Goal: Information Seeking & Learning: Compare options

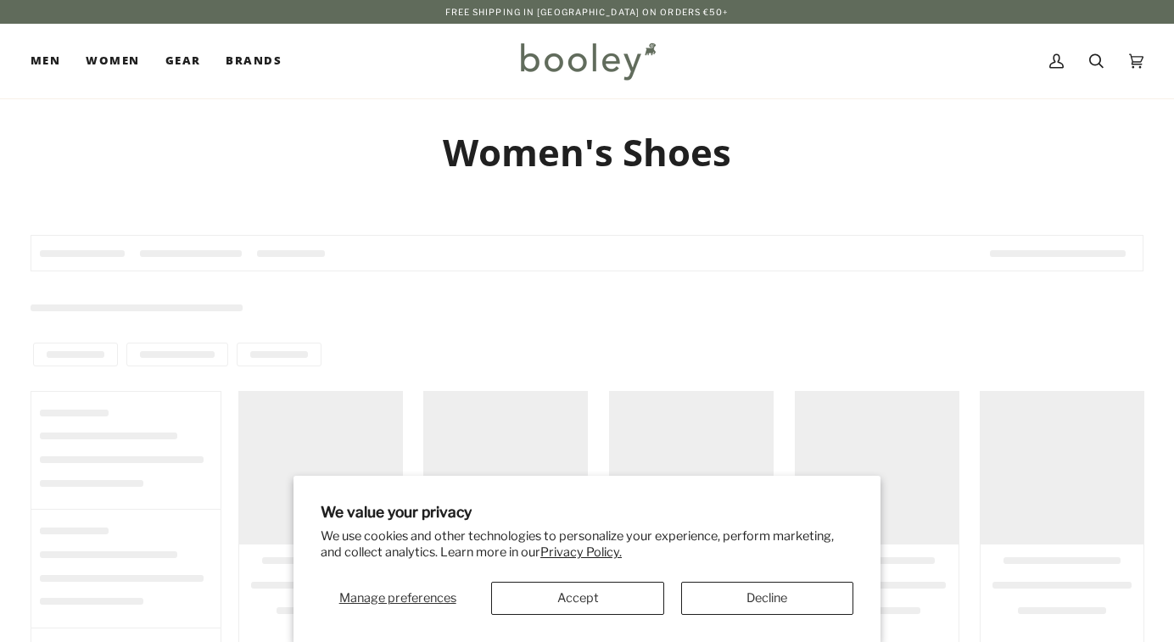
click at [747, 601] on button "Decline" at bounding box center [767, 598] width 172 height 33
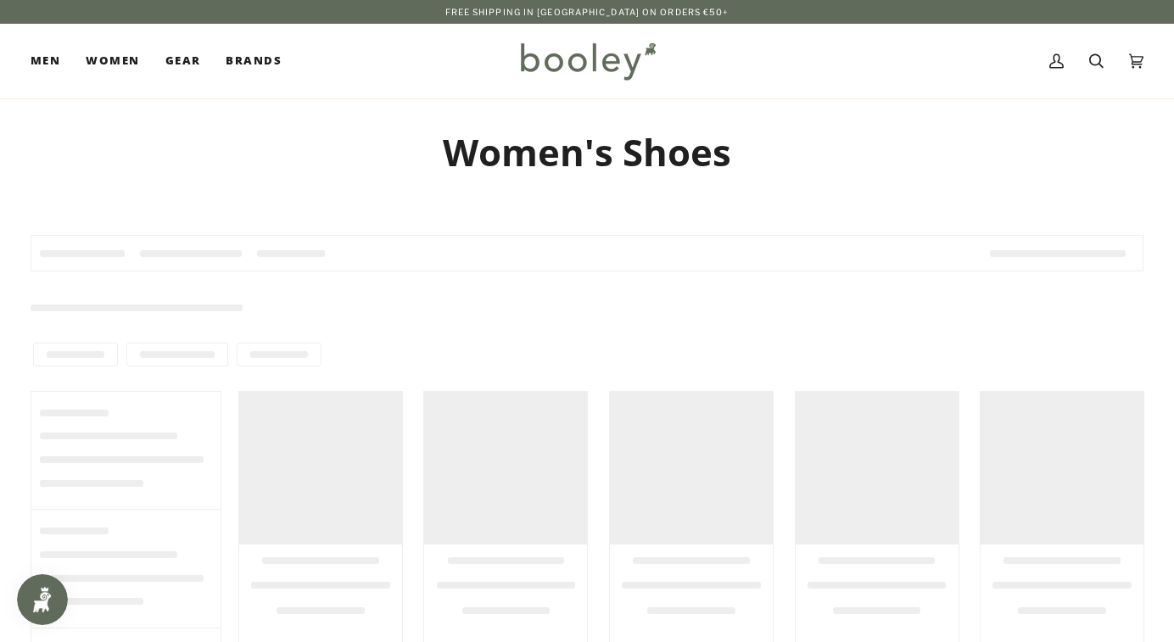
click at [747, 545] on div at bounding box center [691, 468] width 163 height 153
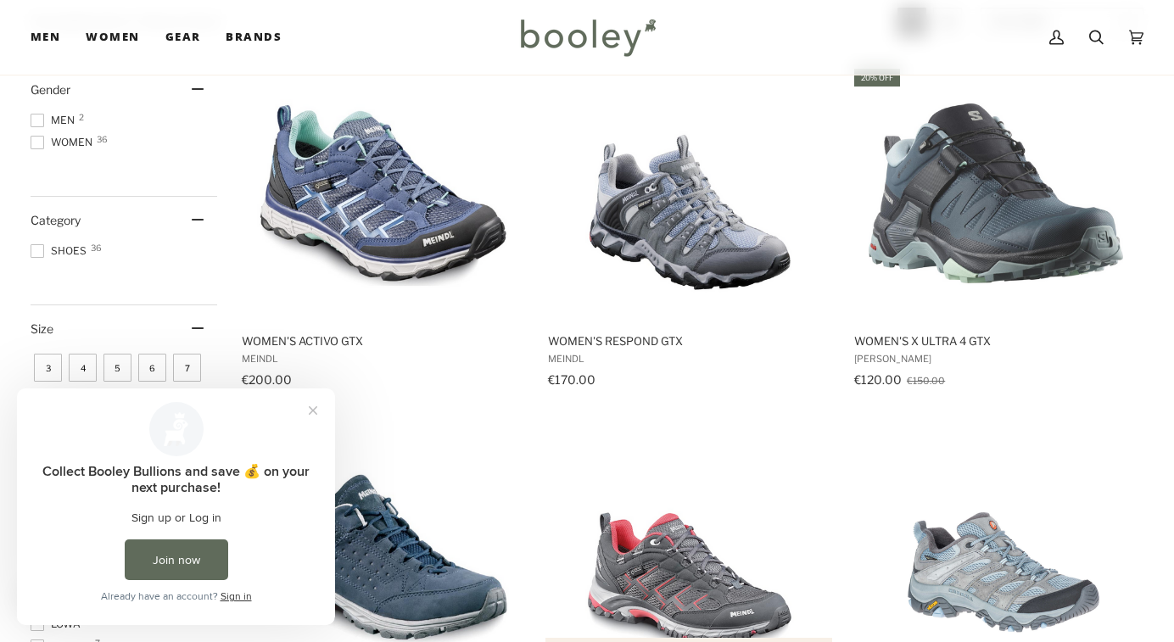
scroll to position [272, 0]
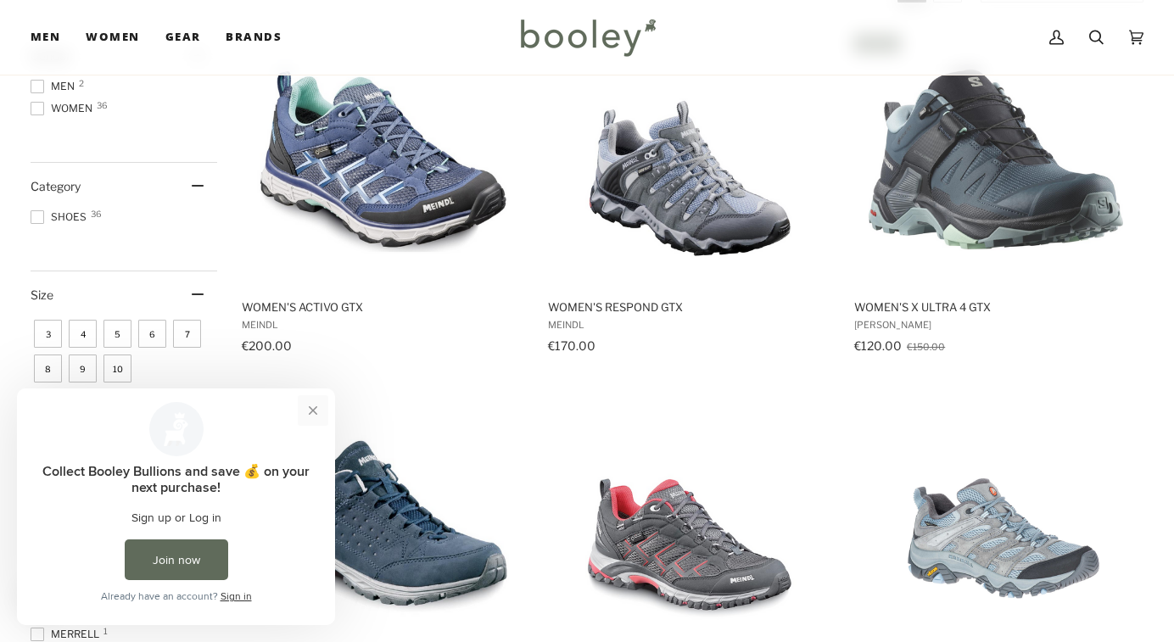
click at [317, 411] on button "Close prompt" at bounding box center [313, 410] width 31 height 31
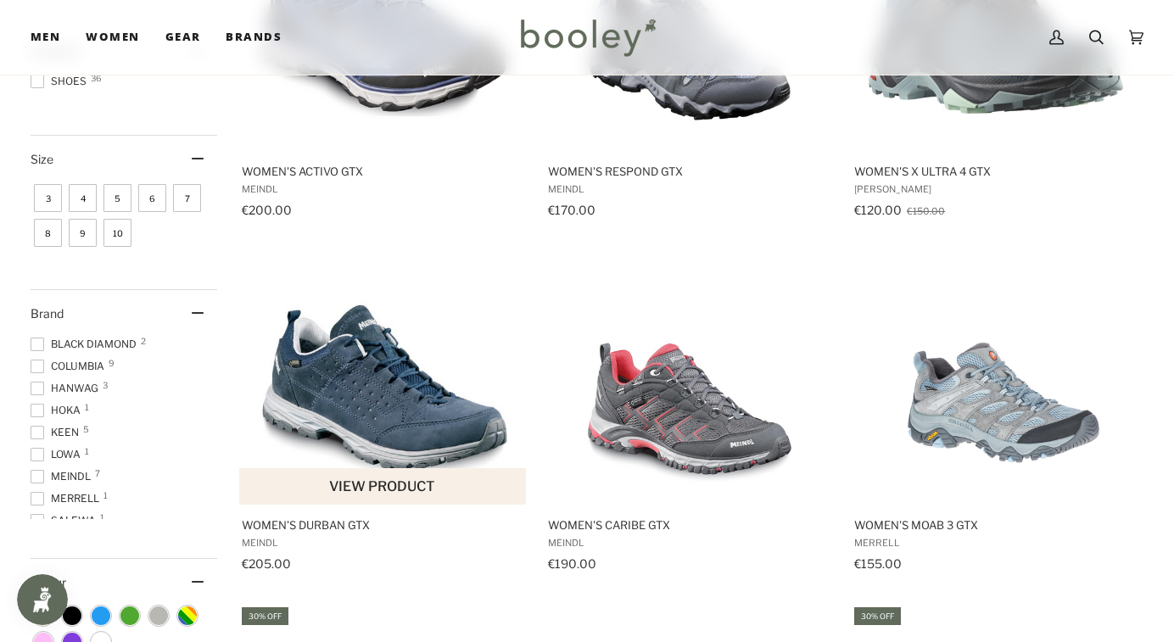
scroll to position [373, 0]
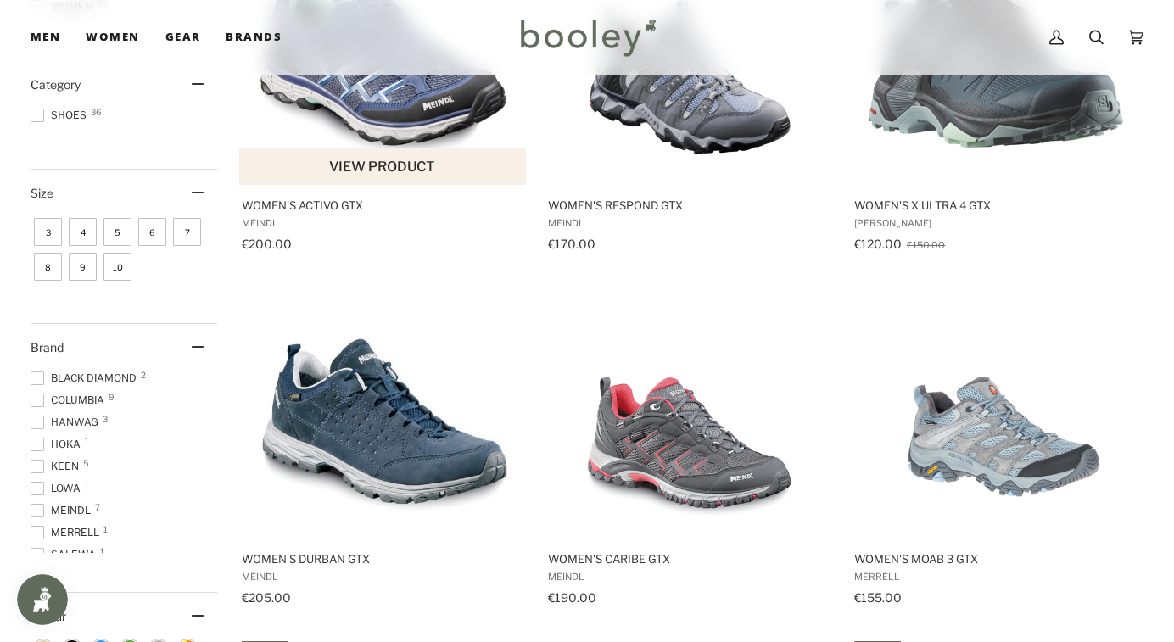
click at [357, 185] on img "Women's Activo GTX" at bounding box center [383, 57] width 255 height 255
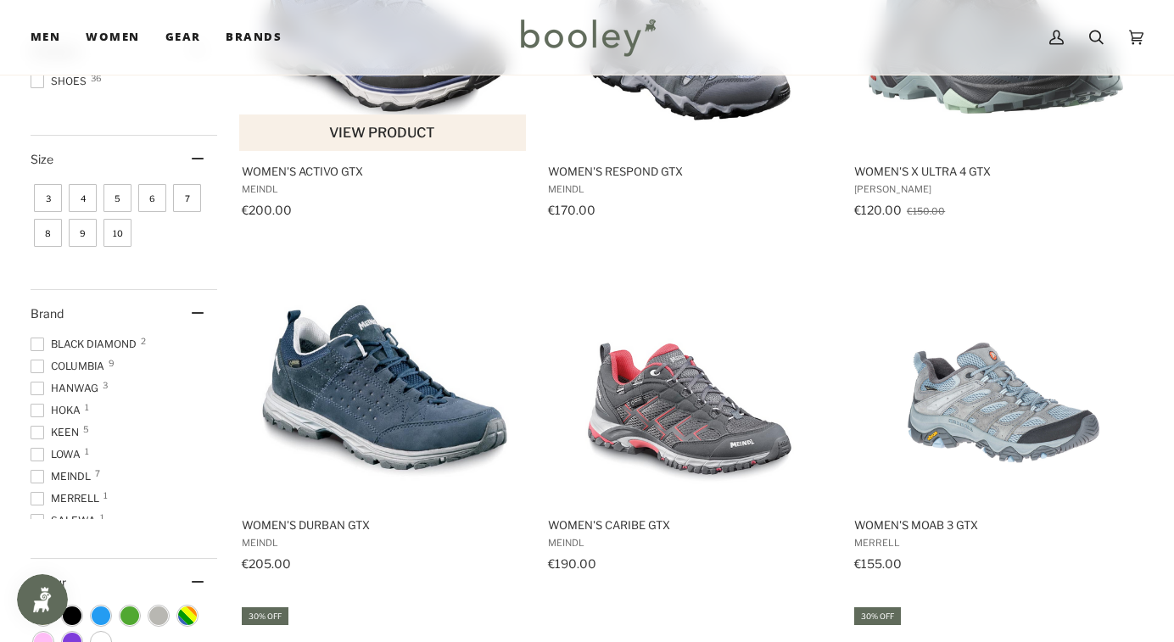
scroll to position [441, 0]
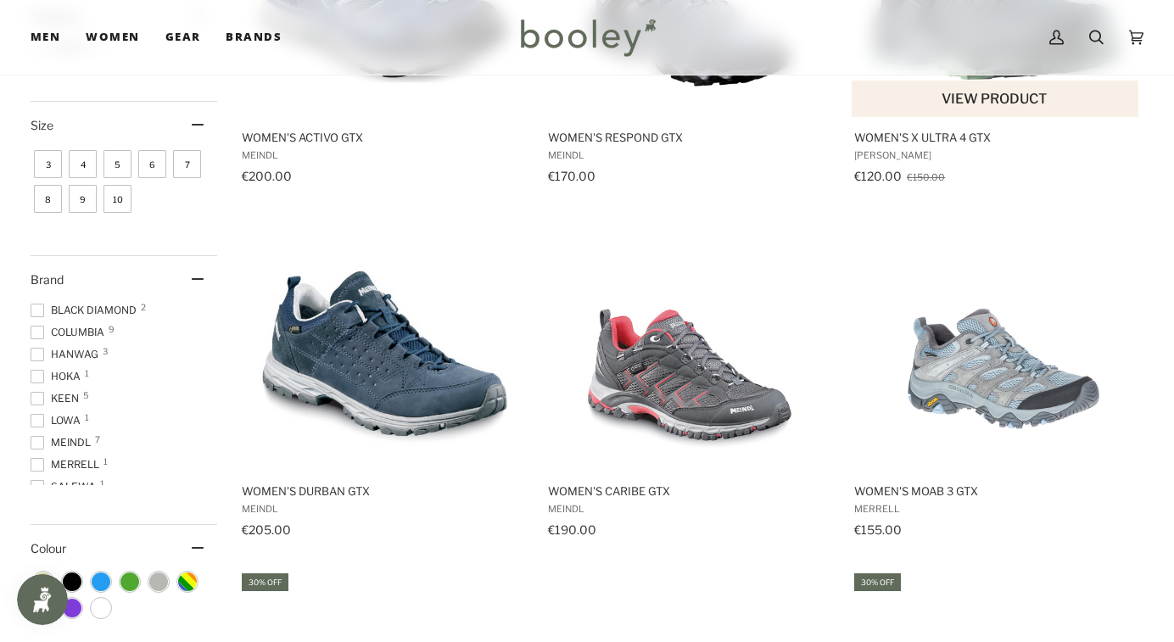
click at [924, 145] on span "Women's X Ultra 4 GTX" at bounding box center [995, 137] width 283 height 15
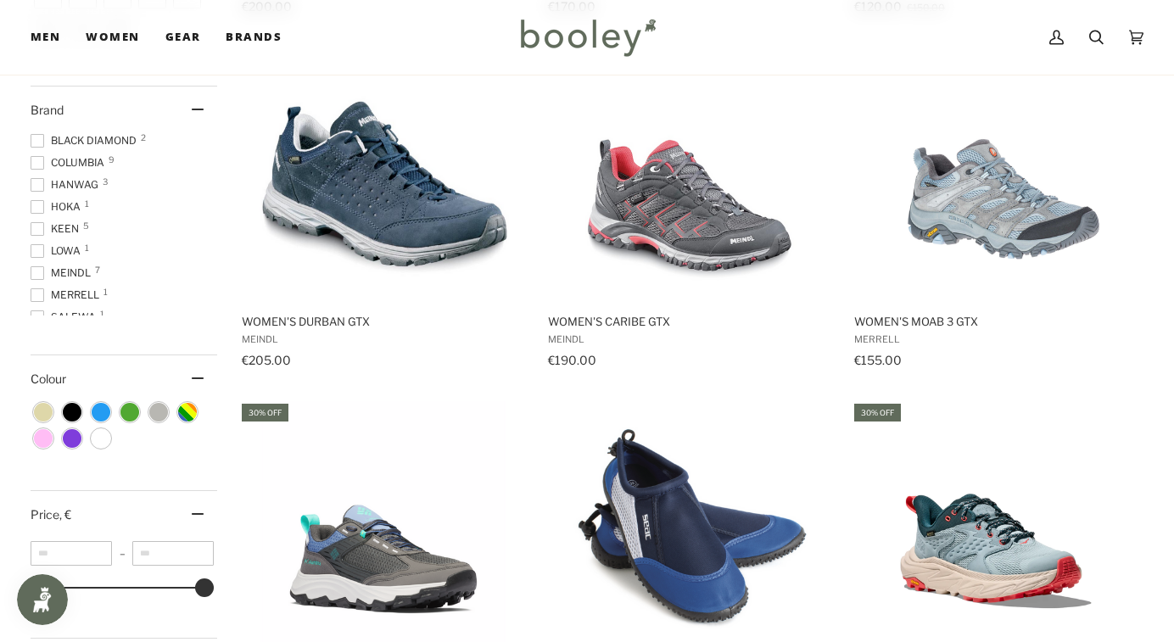
scroll to position [645, 0]
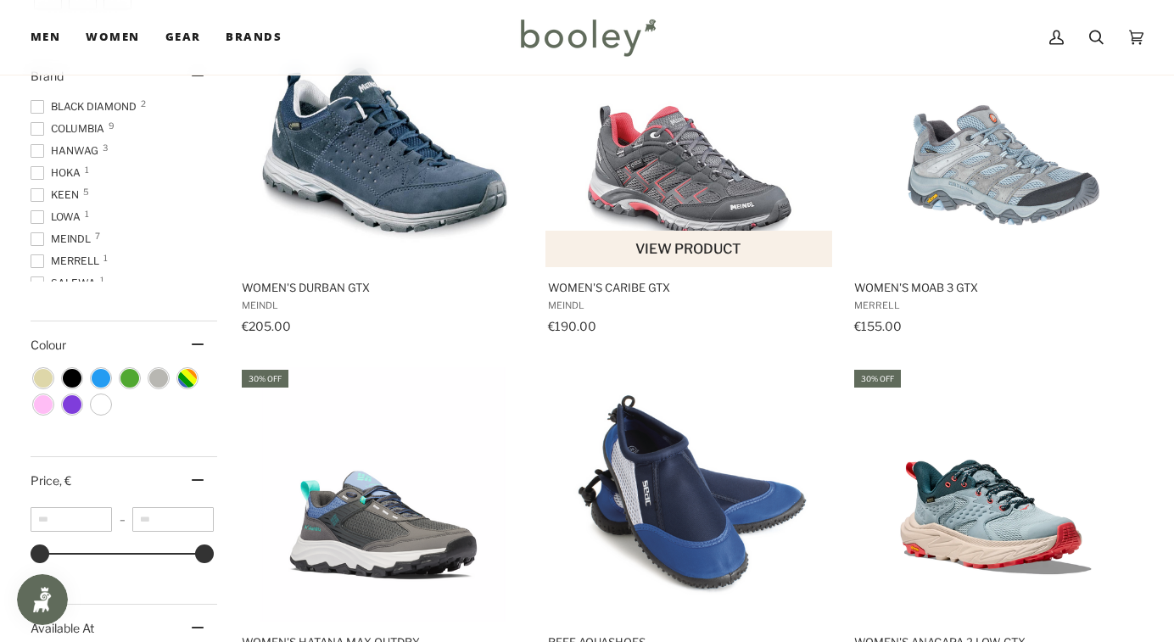
click at [589, 295] on span "Women's Caribe GTX" at bounding box center [689, 287] width 283 height 15
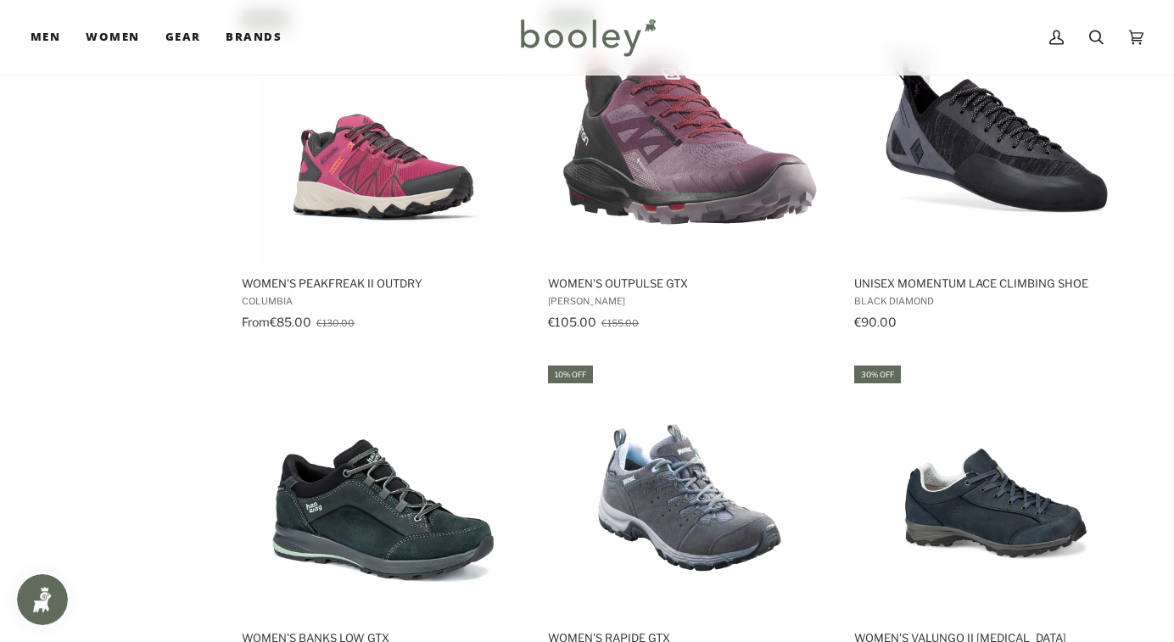
scroll to position [1392, 0]
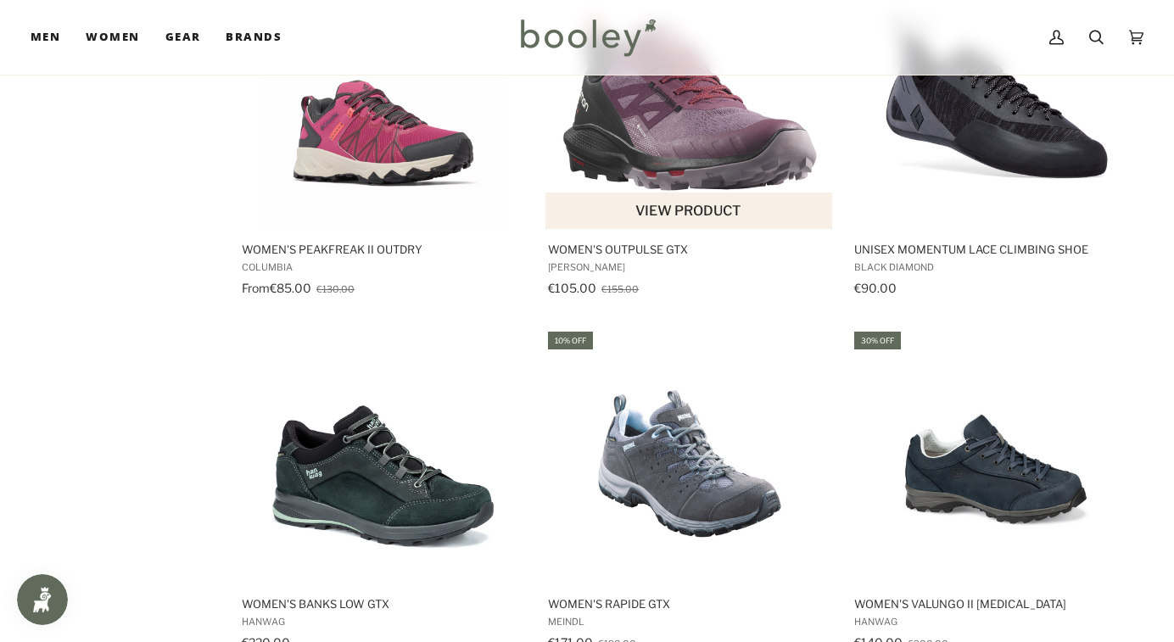
click at [693, 229] on button "View product" at bounding box center [689, 211] width 286 height 36
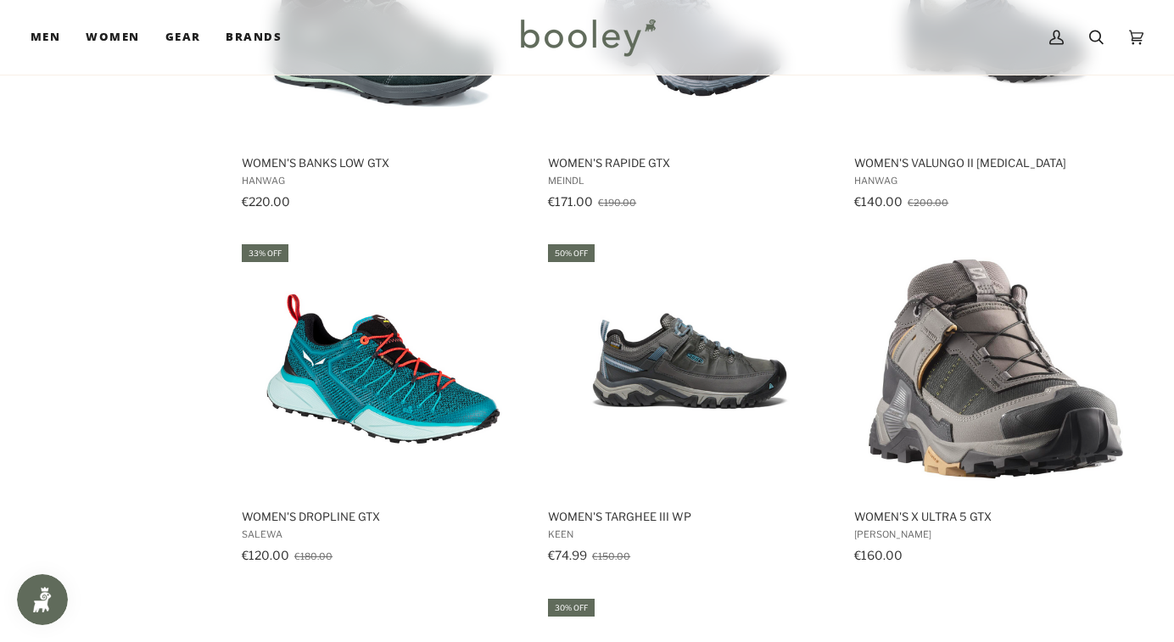
scroll to position [1901, 0]
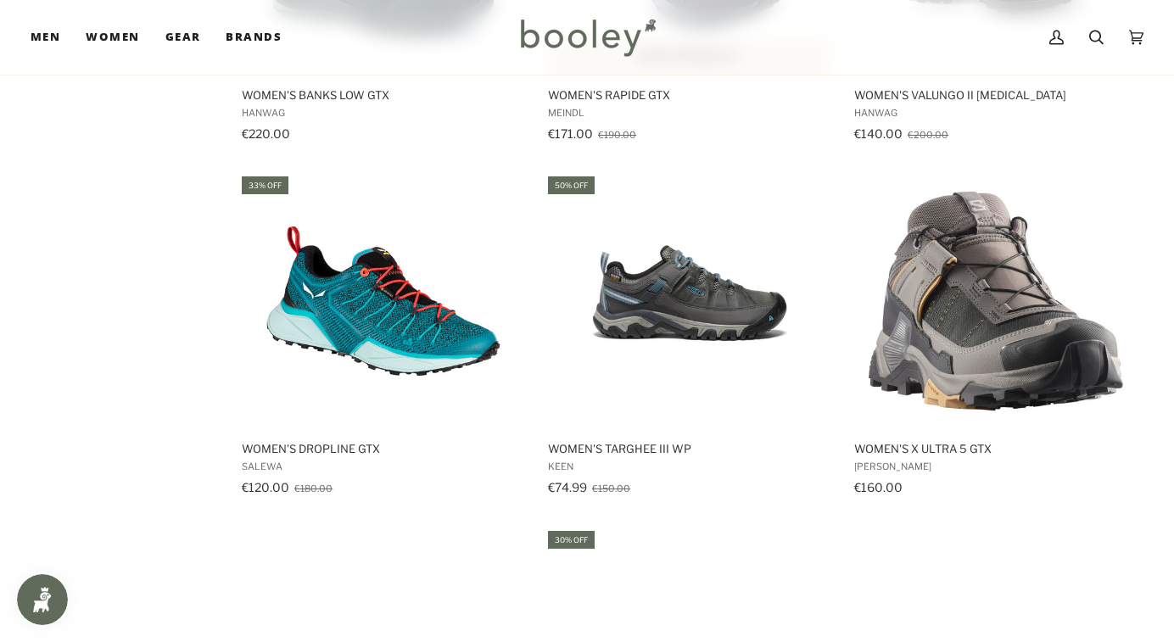
click at [629, 75] on button "View product" at bounding box center [689, 56] width 286 height 36
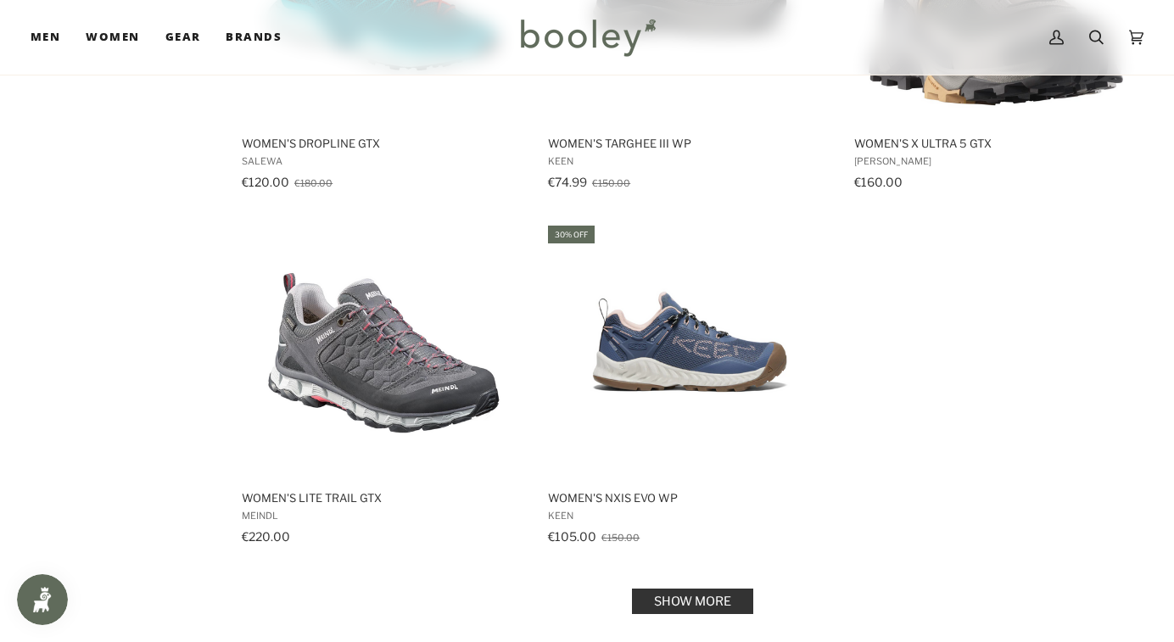
scroll to position [2240, 0]
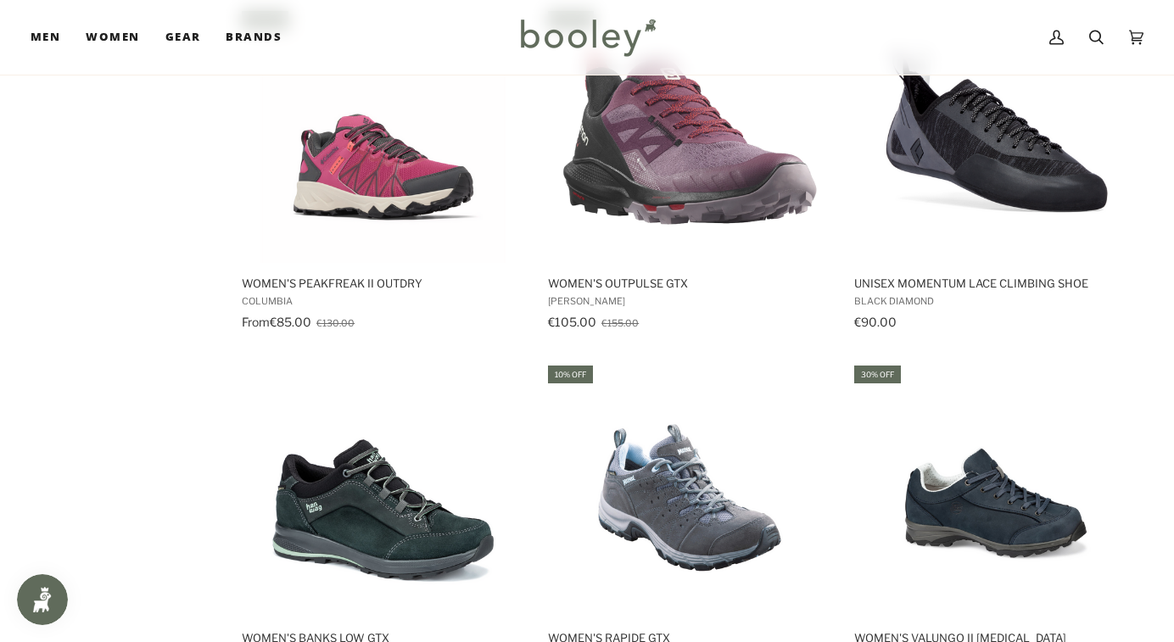
scroll to position [1324, 0]
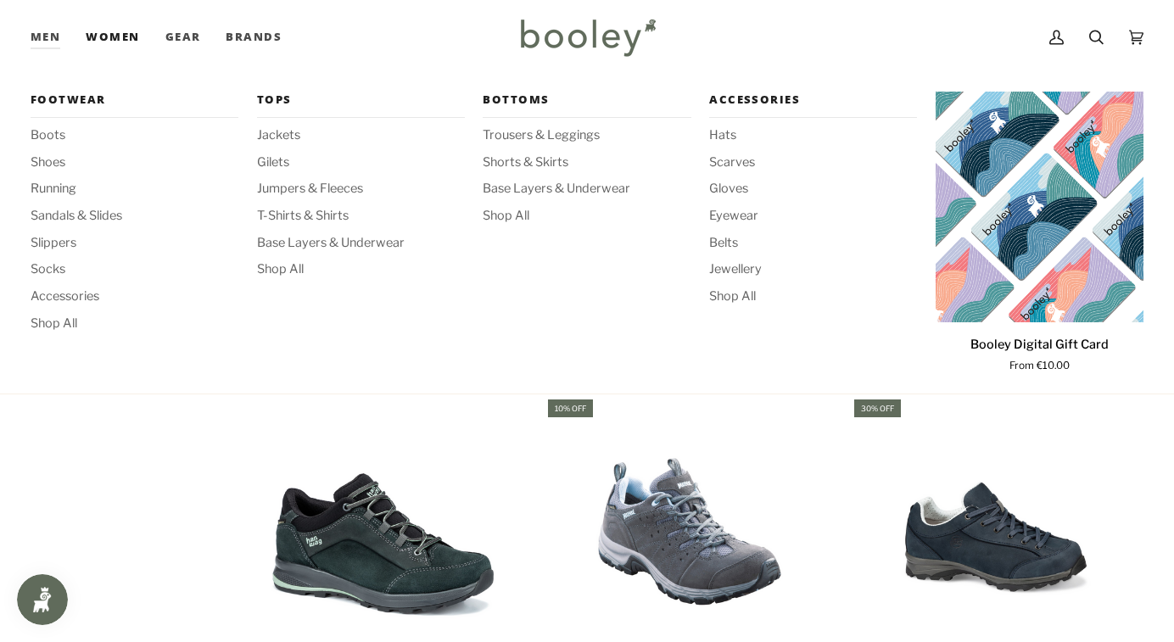
click at [107, 44] on span "Women" at bounding box center [112, 37] width 53 height 17
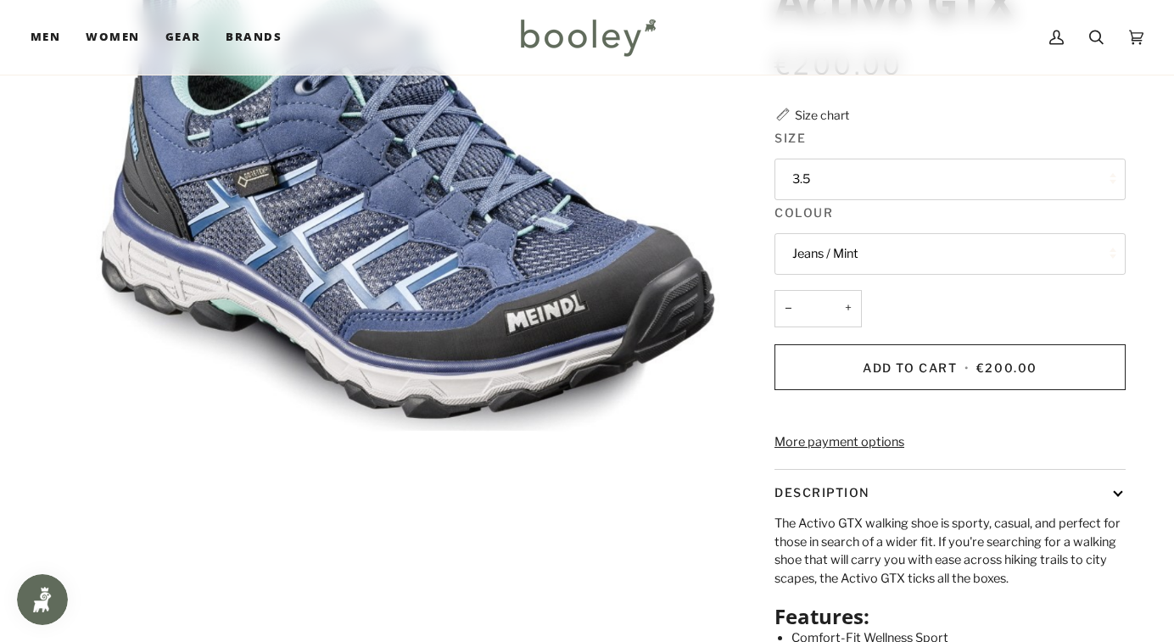
scroll to position [272, 0]
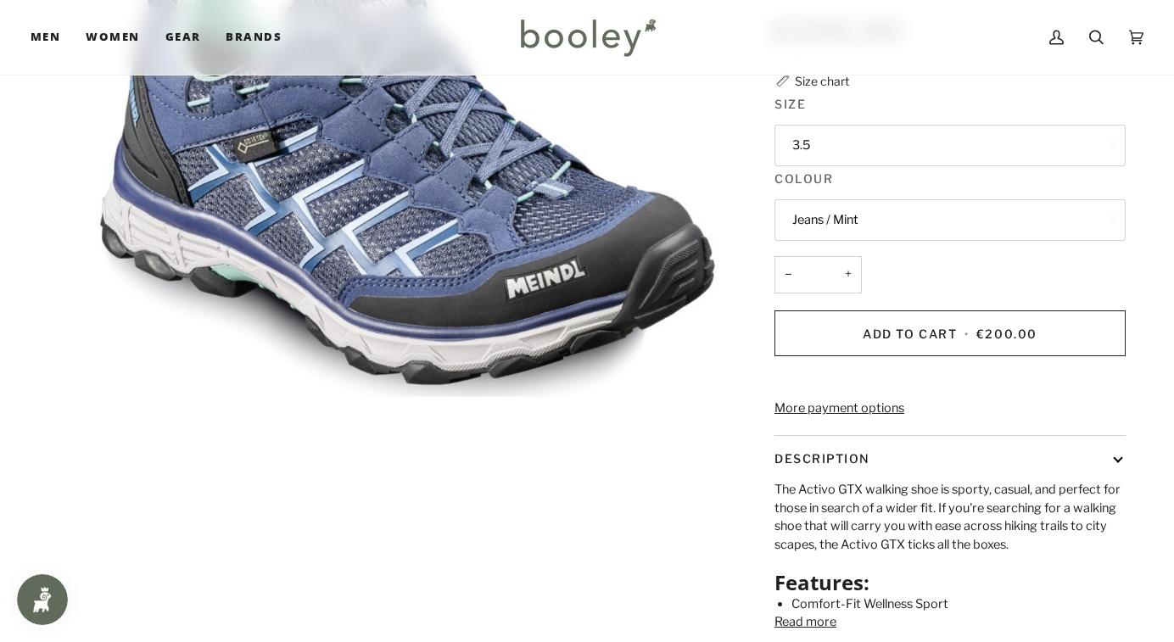
click at [851, 166] on button "3.5" at bounding box center [950, 146] width 351 height 42
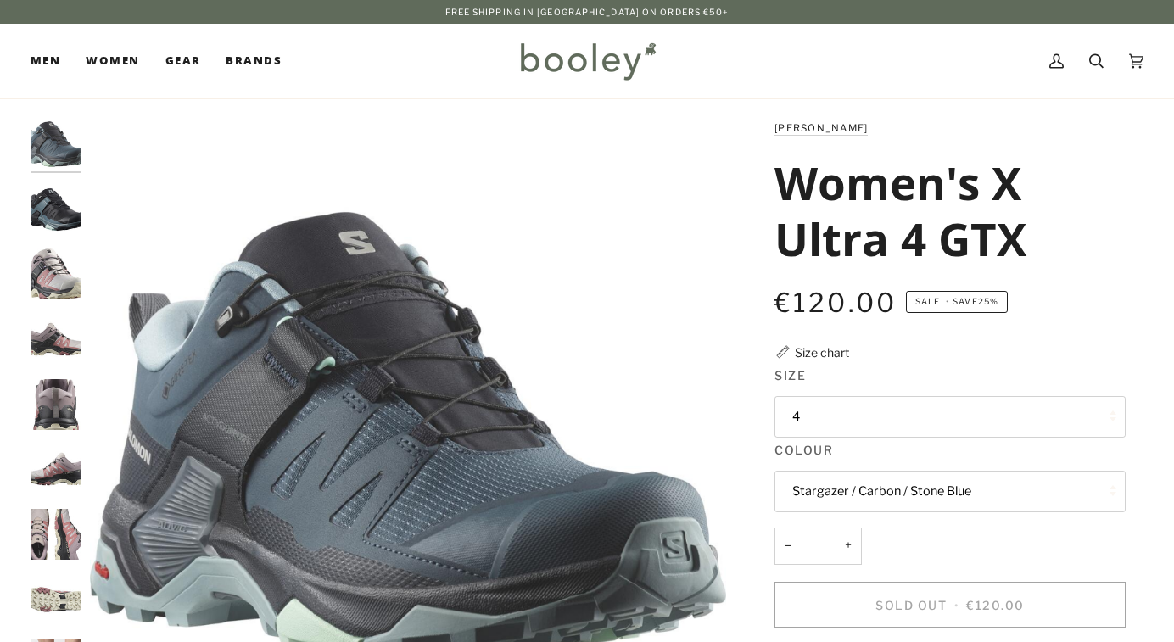
click at [994, 98] on div "Cart €0.00 (0) Men Footwear Boots Shoes Running Sandals & Slides Slippers" at bounding box center [587, 61] width 1174 height 75
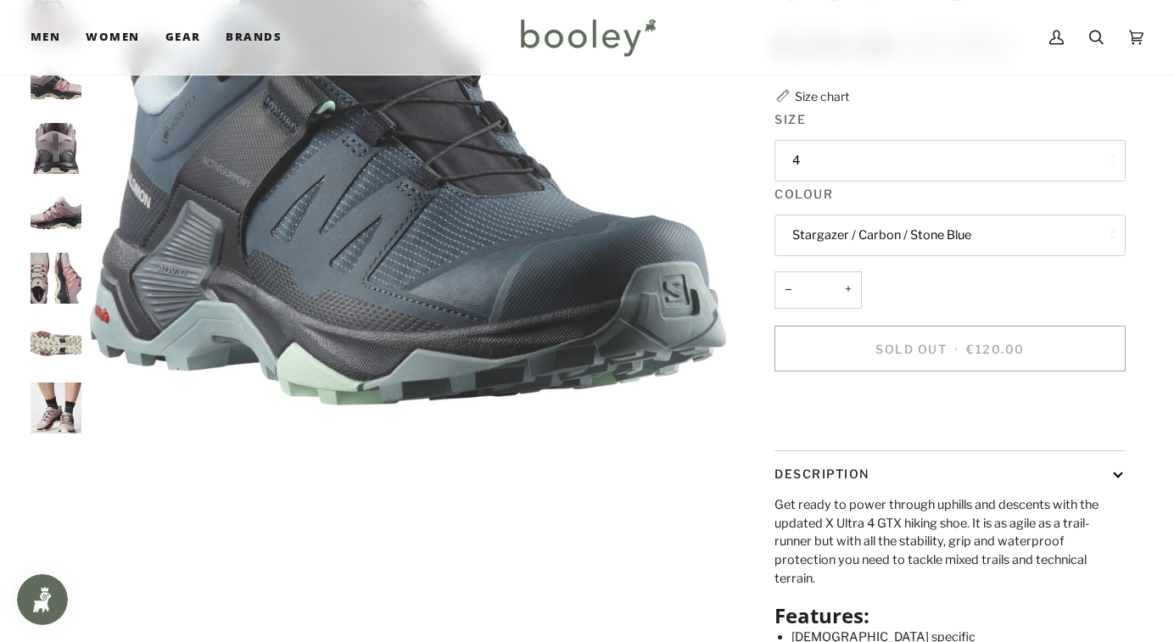
scroll to position [290, 0]
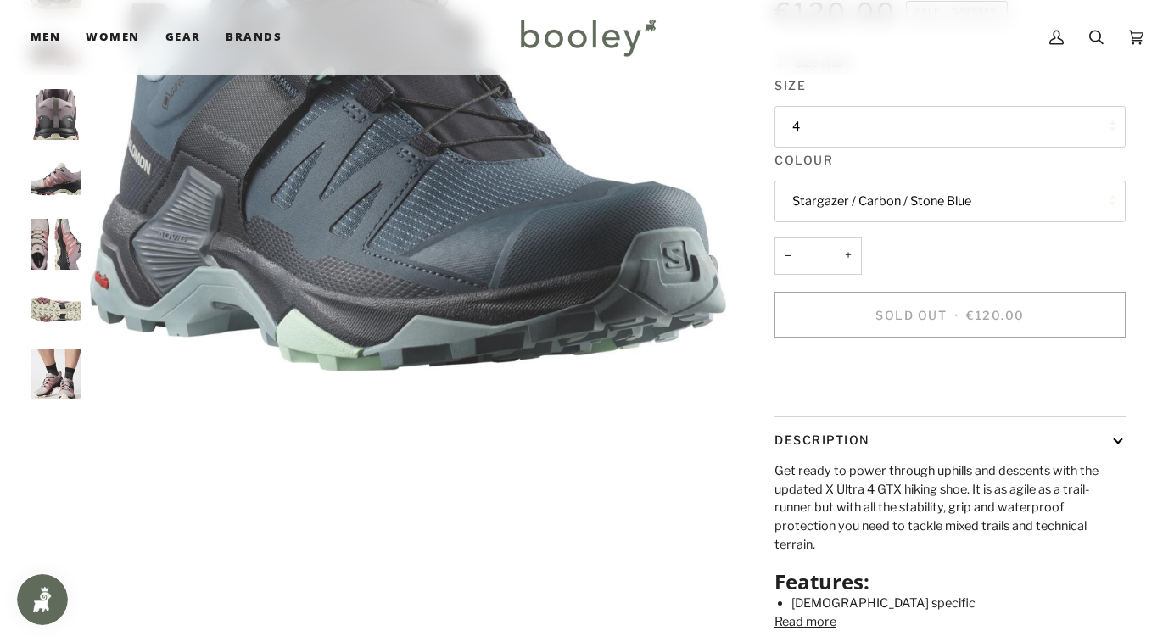
click at [838, 148] on button "4" at bounding box center [950, 127] width 351 height 42
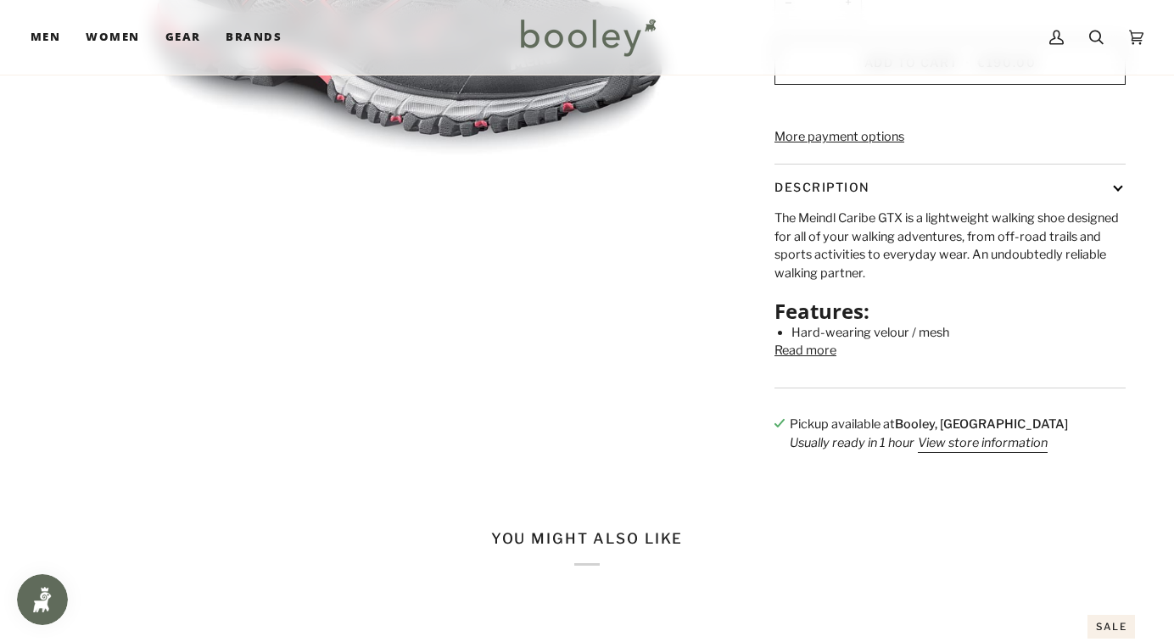
scroll to position [577, 0]
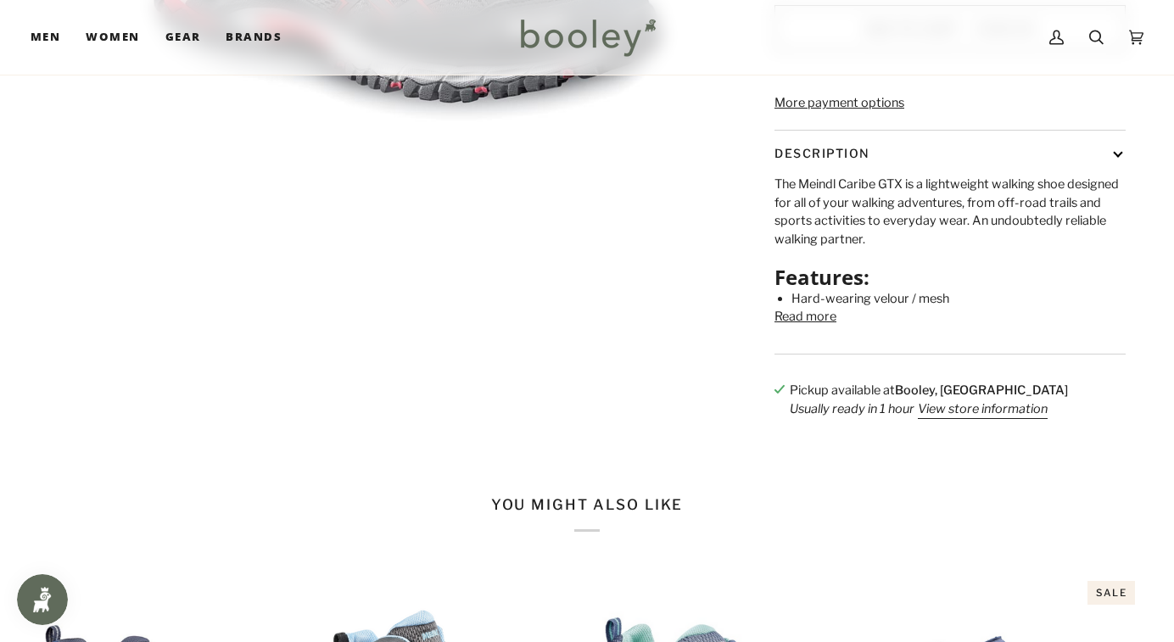
click at [810, 327] on button "Read more" at bounding box center [806, 317] width 62 height 19
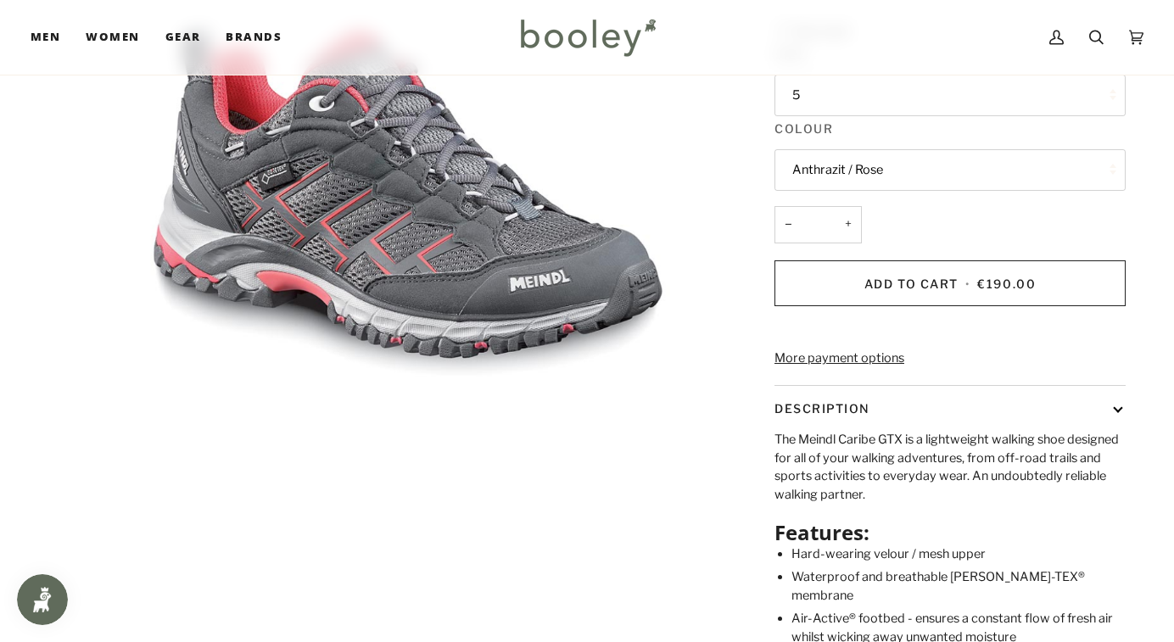
scroll to position [305, 0]
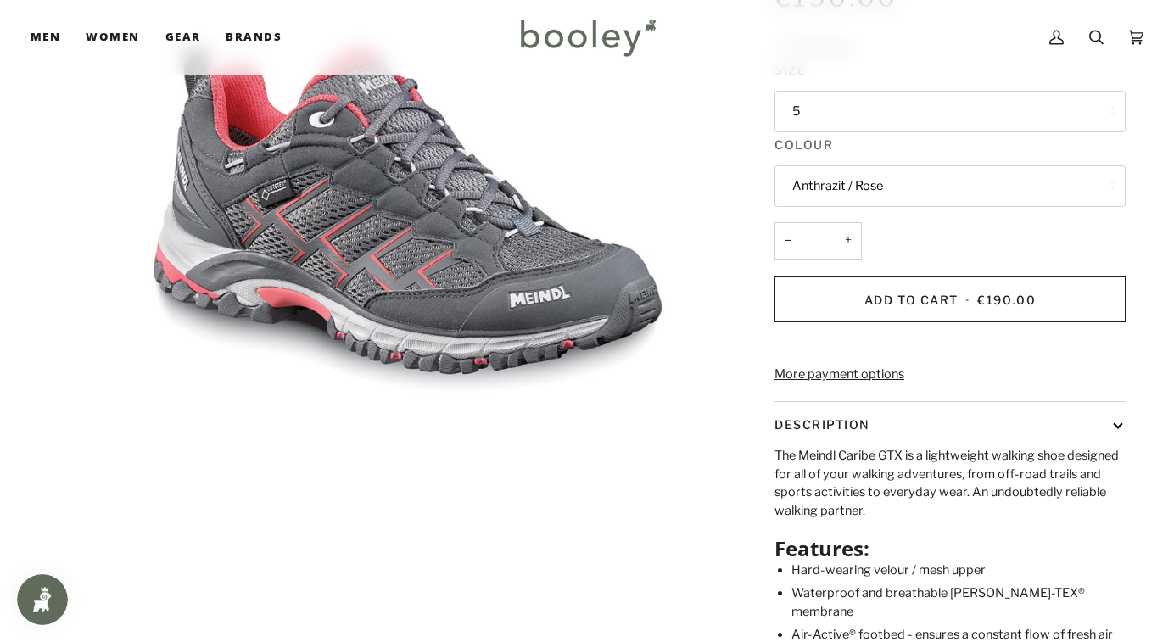
click at [814, 132] on button "5" at bounding box center [950, 112] width 351 height 42
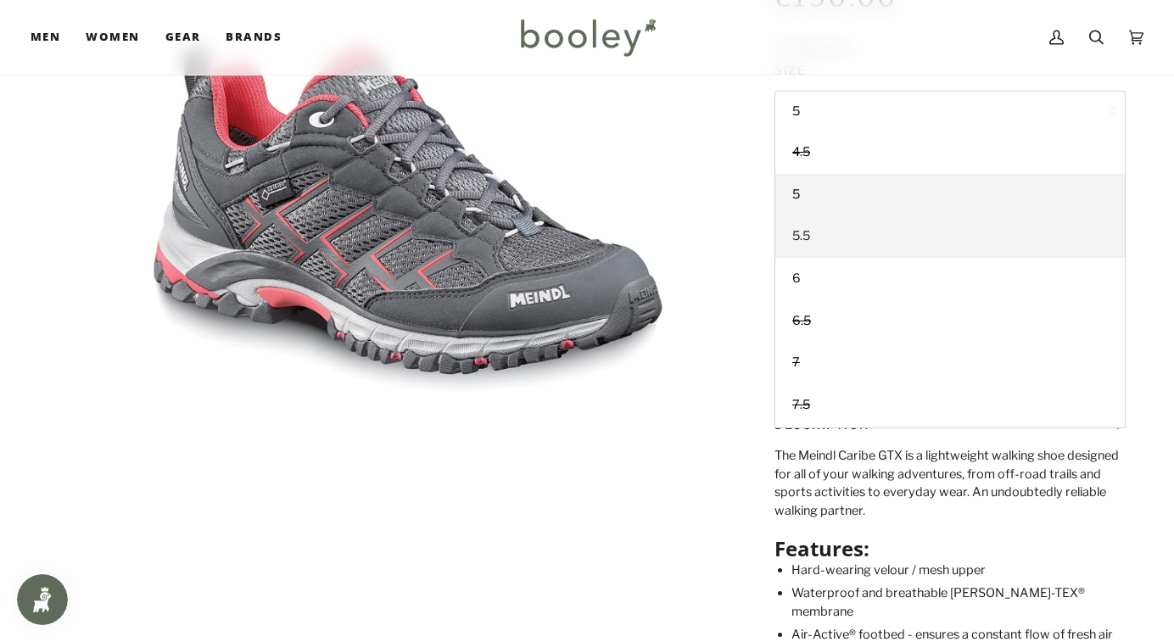
click at [807, 244] on span "5.5" at bounding box center [802, 235] width 18 height 15
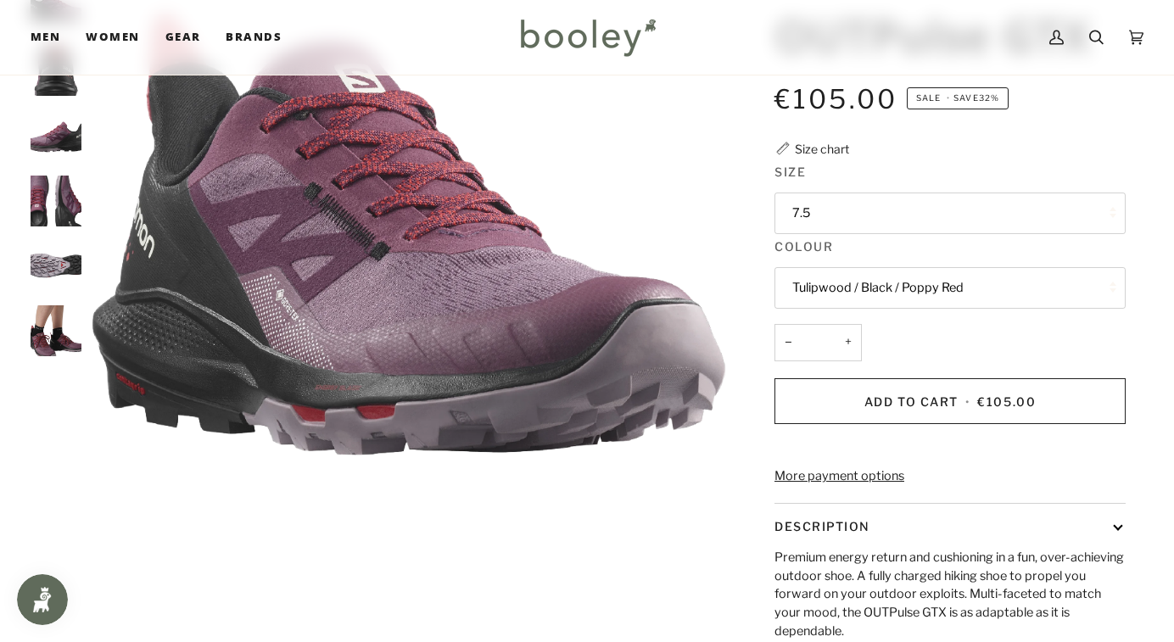
scroll to position [238, 0]
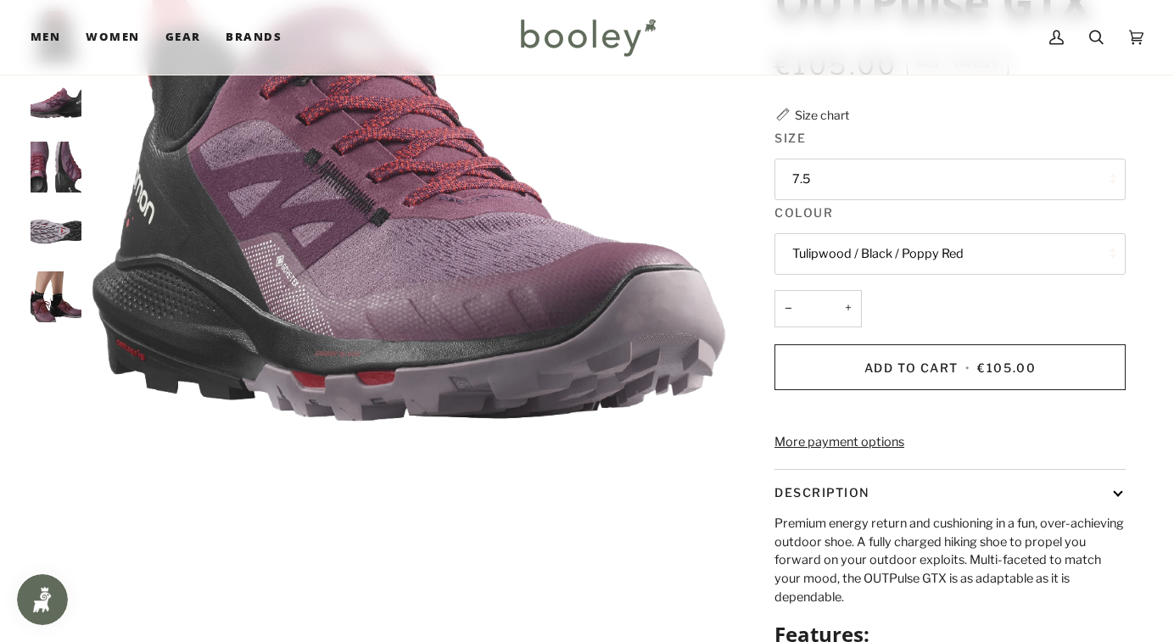
click at [852, 200] on button "7.5" at bounding box center [950, 180] width 351 height 42
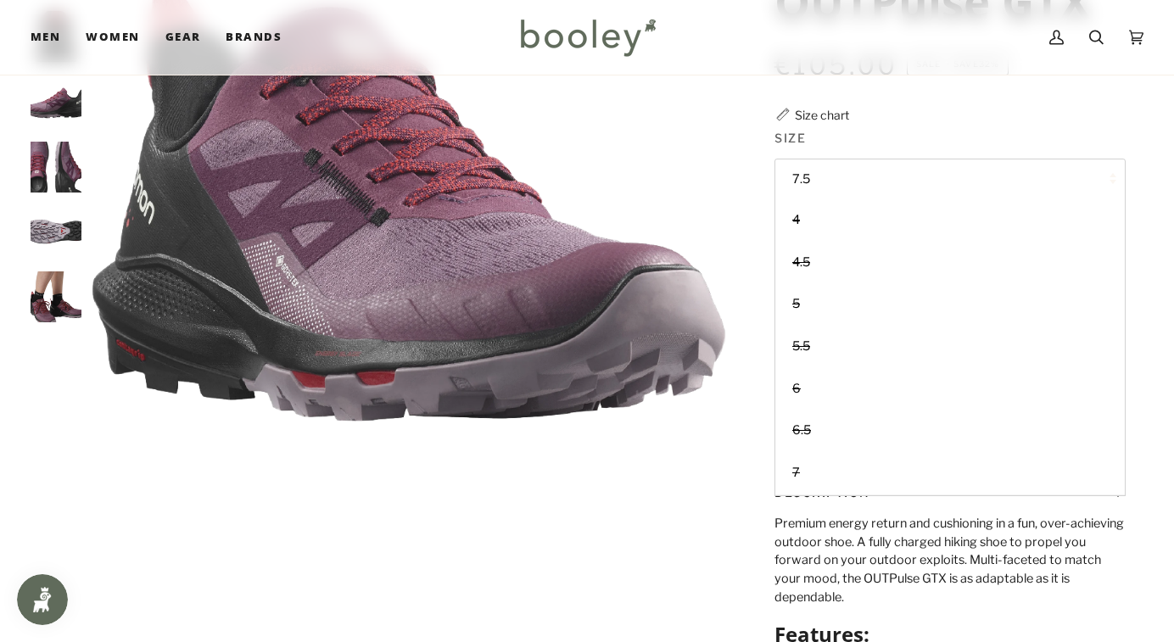
click at [852, 200] on button "7.5" at bounding box center [950, 180] width 351 height 42
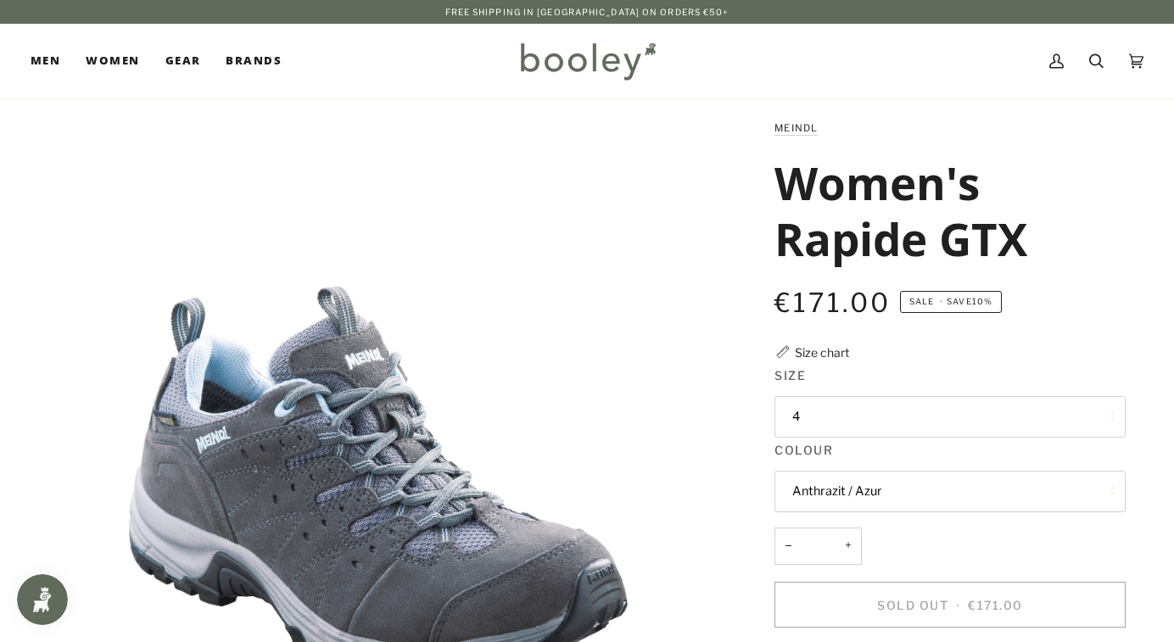
click at [888, 438] on button "4" at bounding box center [950, 417] width 351 height 42
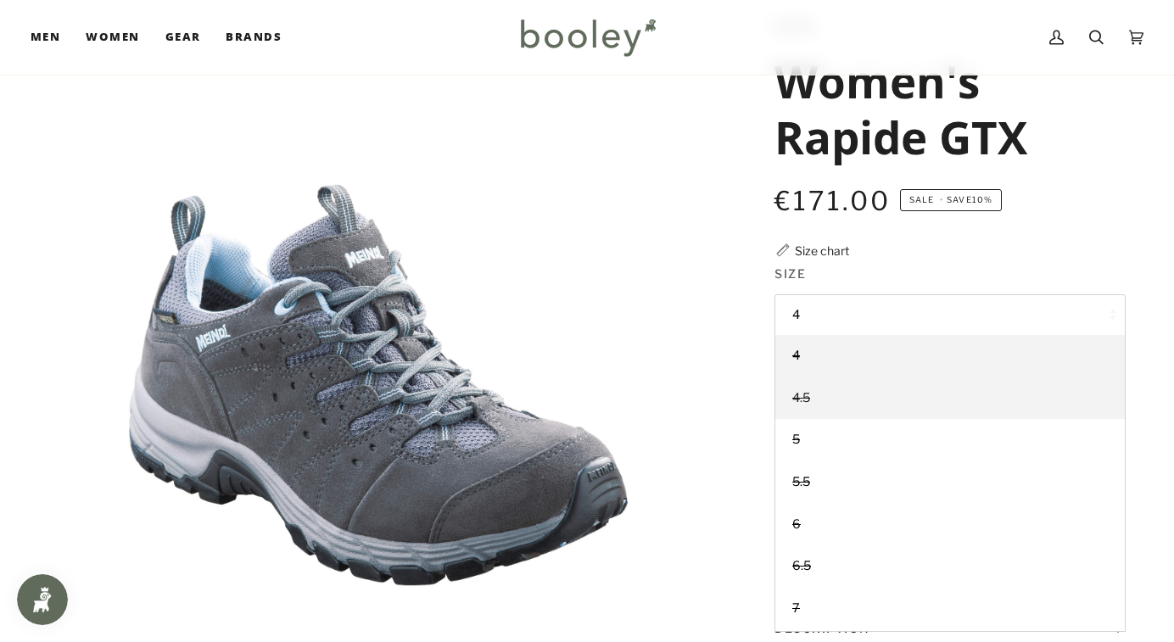
scroll to position [136, 0]
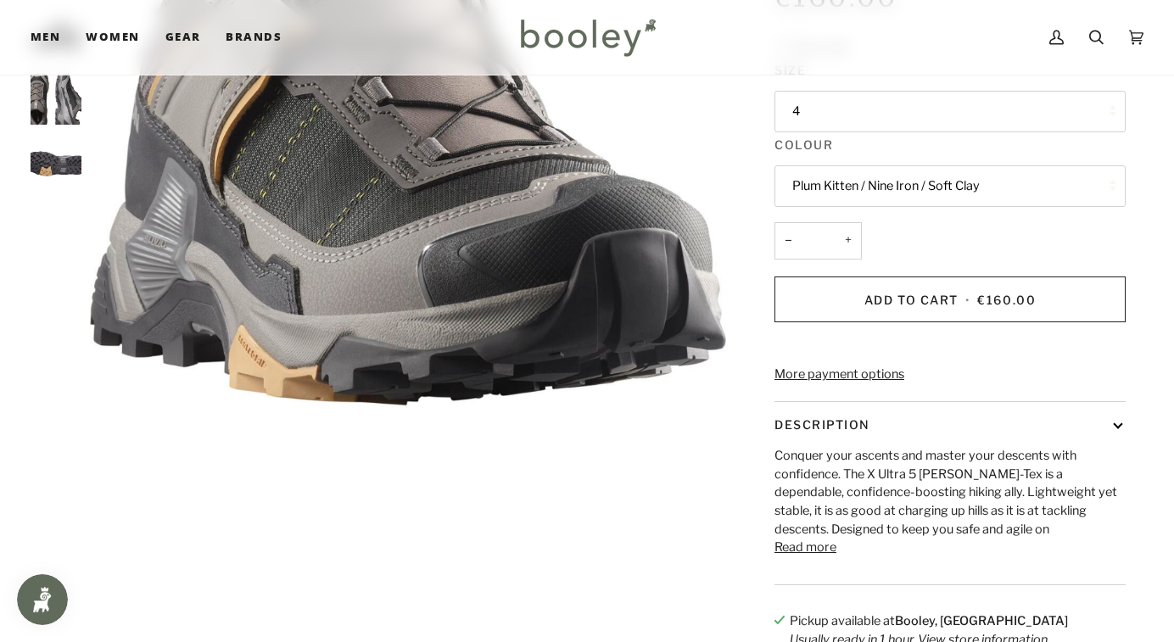
scroll to position [373, 0]
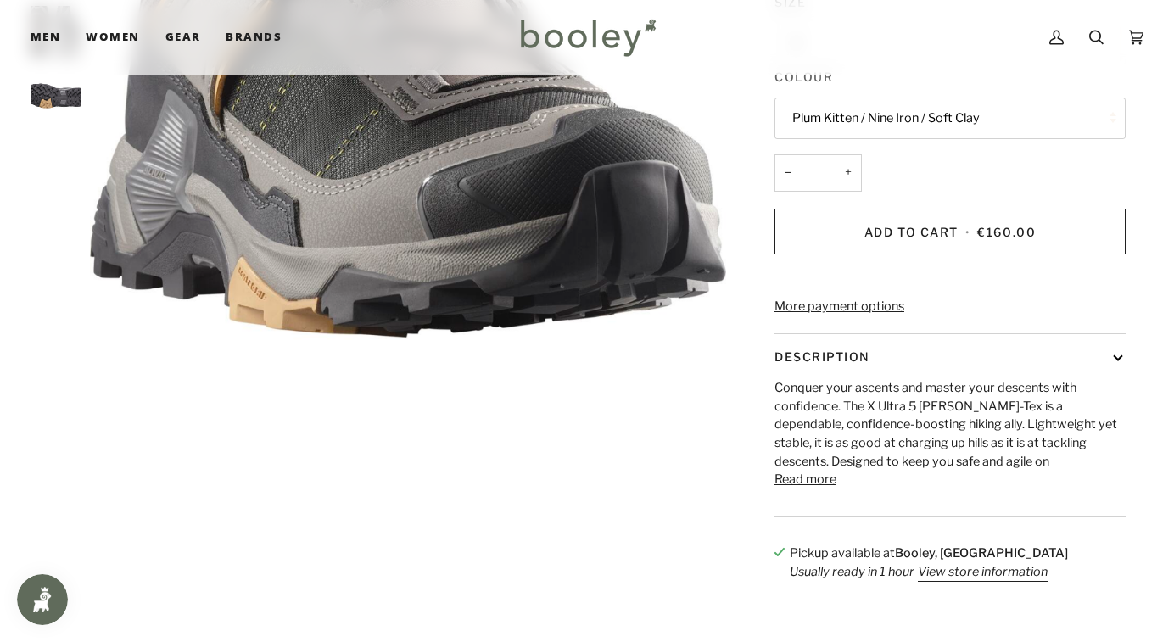
click at [888, 64] on button "4" at bounding box center [950, 44] width 351 height 42
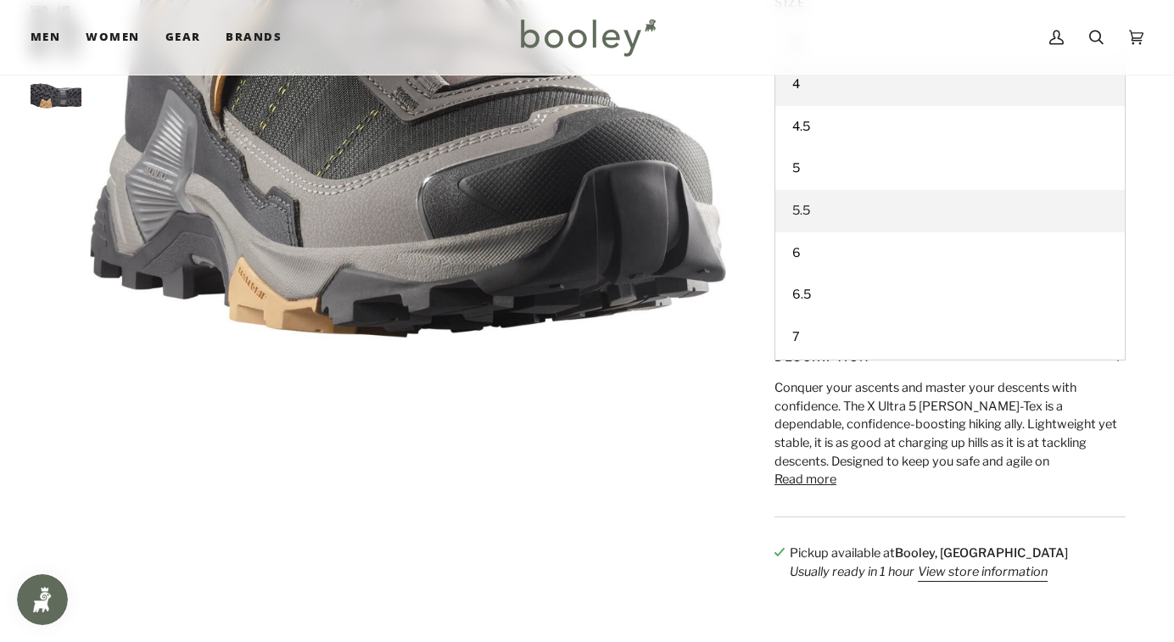
click at [804, 218] on span "5.5" at bounding box center [802, 210] width 18 height 15
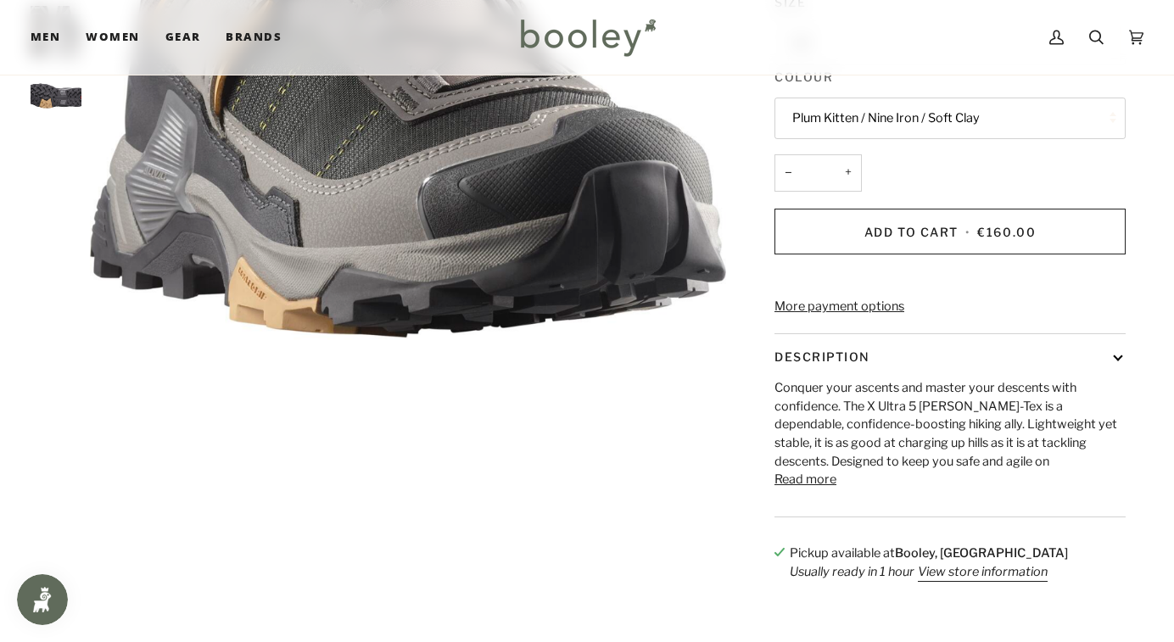
scroll to position [170, 0]
click at [731, 449] on div "Salomon Women's X Ultra 5 GTX €160.00 Sale • Save Size chart Size 5.5 4 4.5" at bounding box center [934, 171] width 417 height 853
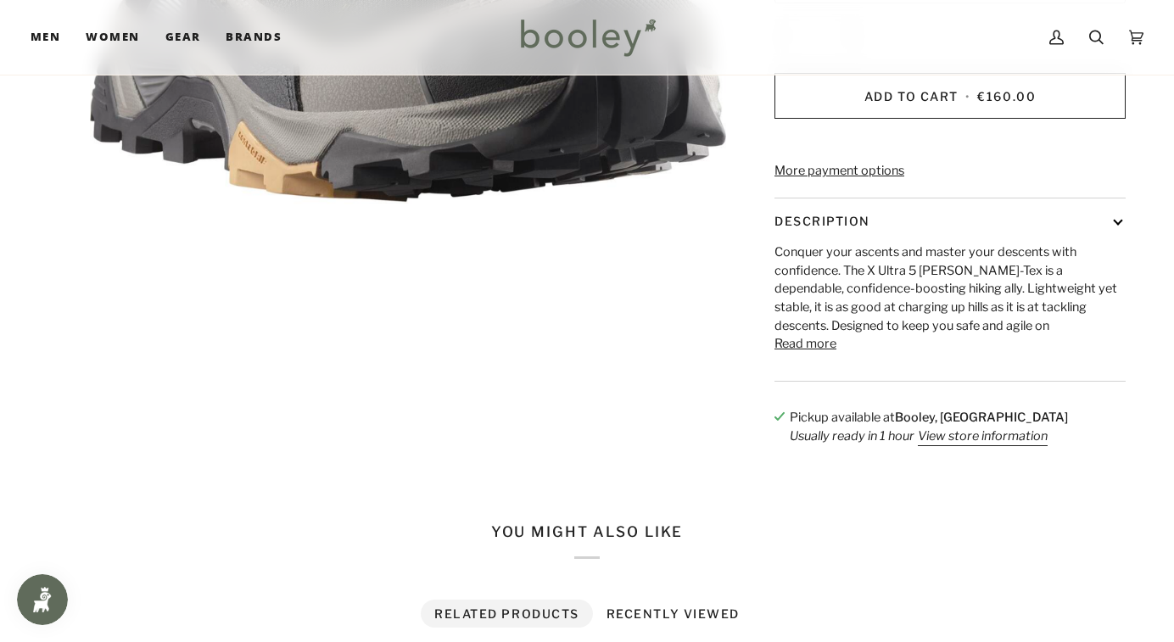
scroll to position [543, 0]
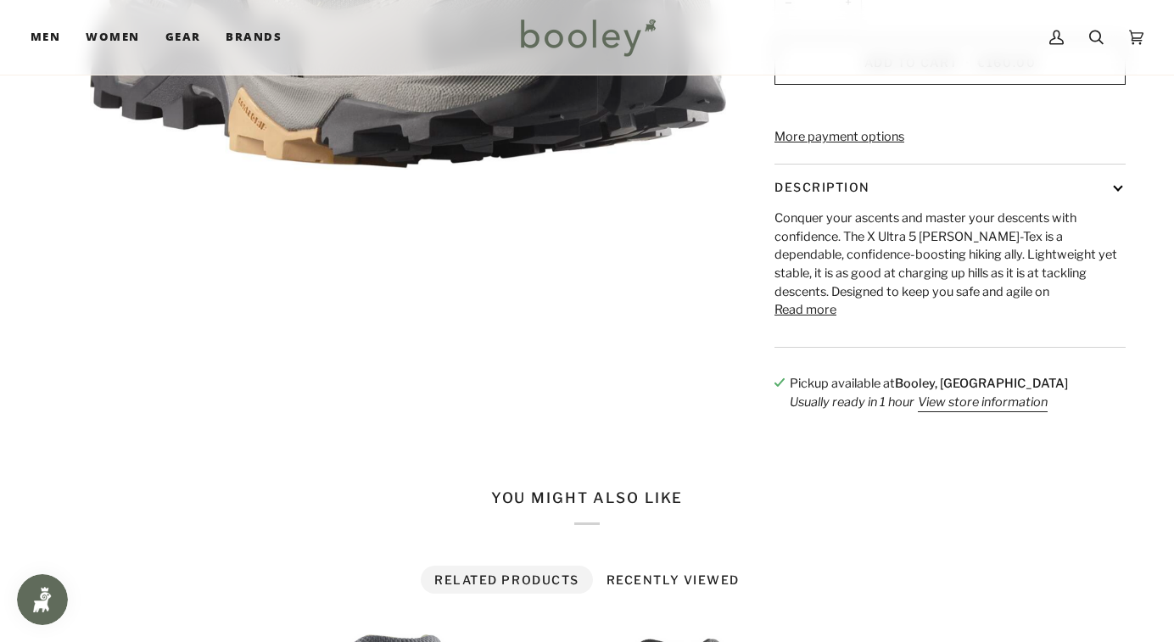
click at [797, 320] on button "Read more" at bounding box center [806, 310] width 62 height 19
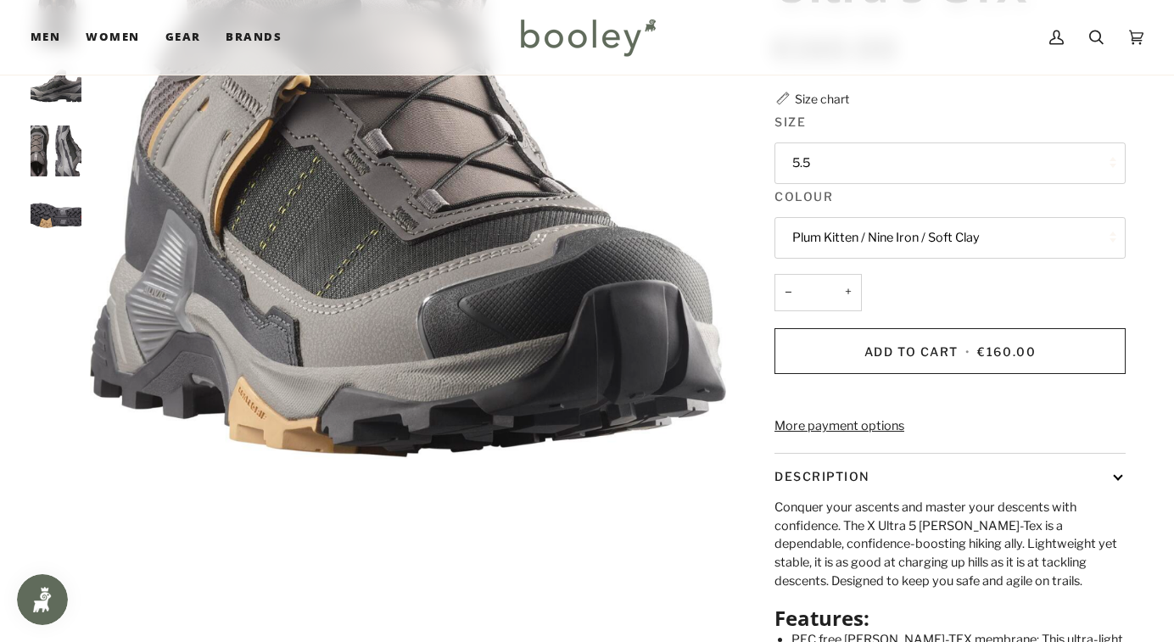
scroll to position [204, 0]
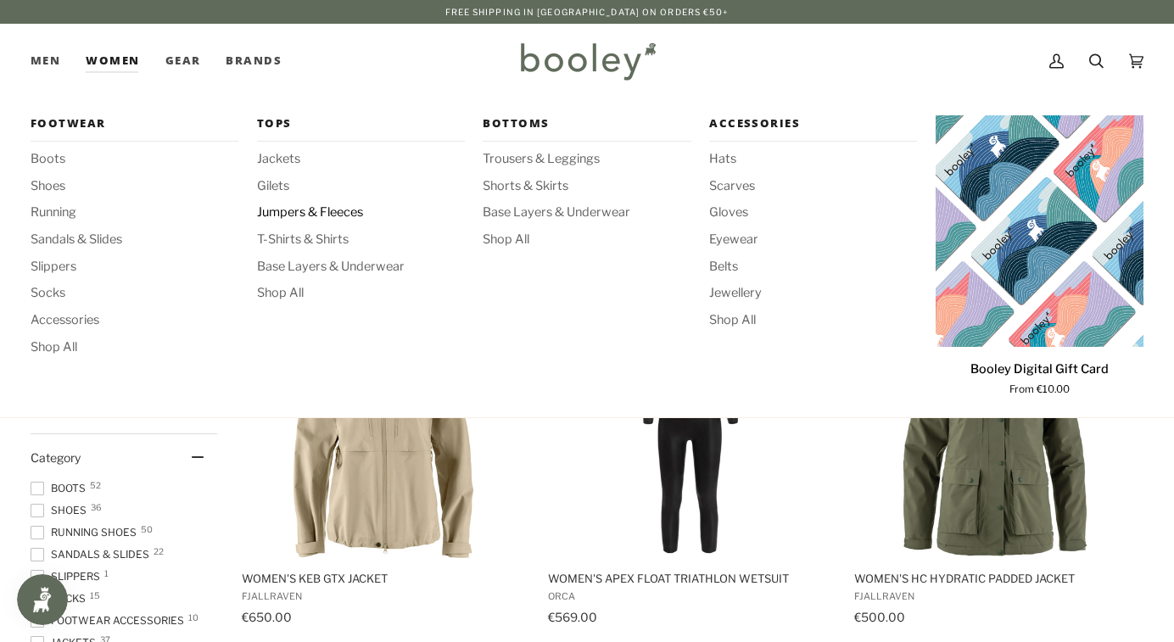
click at [290, 213] on span "Jumpers & Fleeces" at bounding box center [361, 213] width 208 height 19
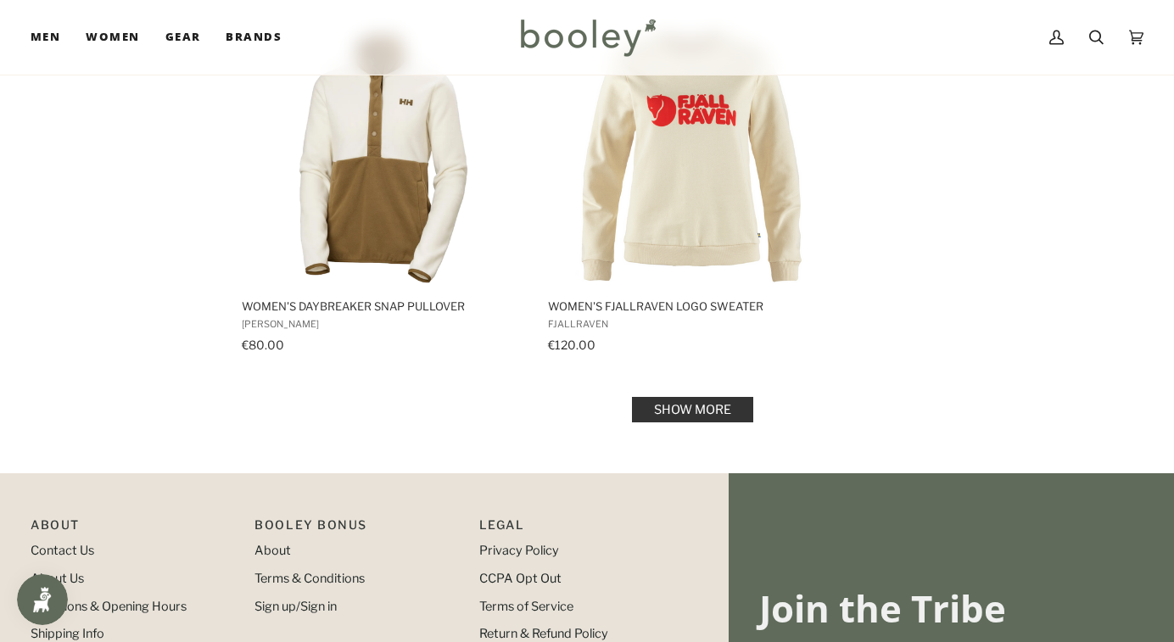
scroll to position [2376, 0]
